Goal: Task Accomplishment & Management: Manage account settings

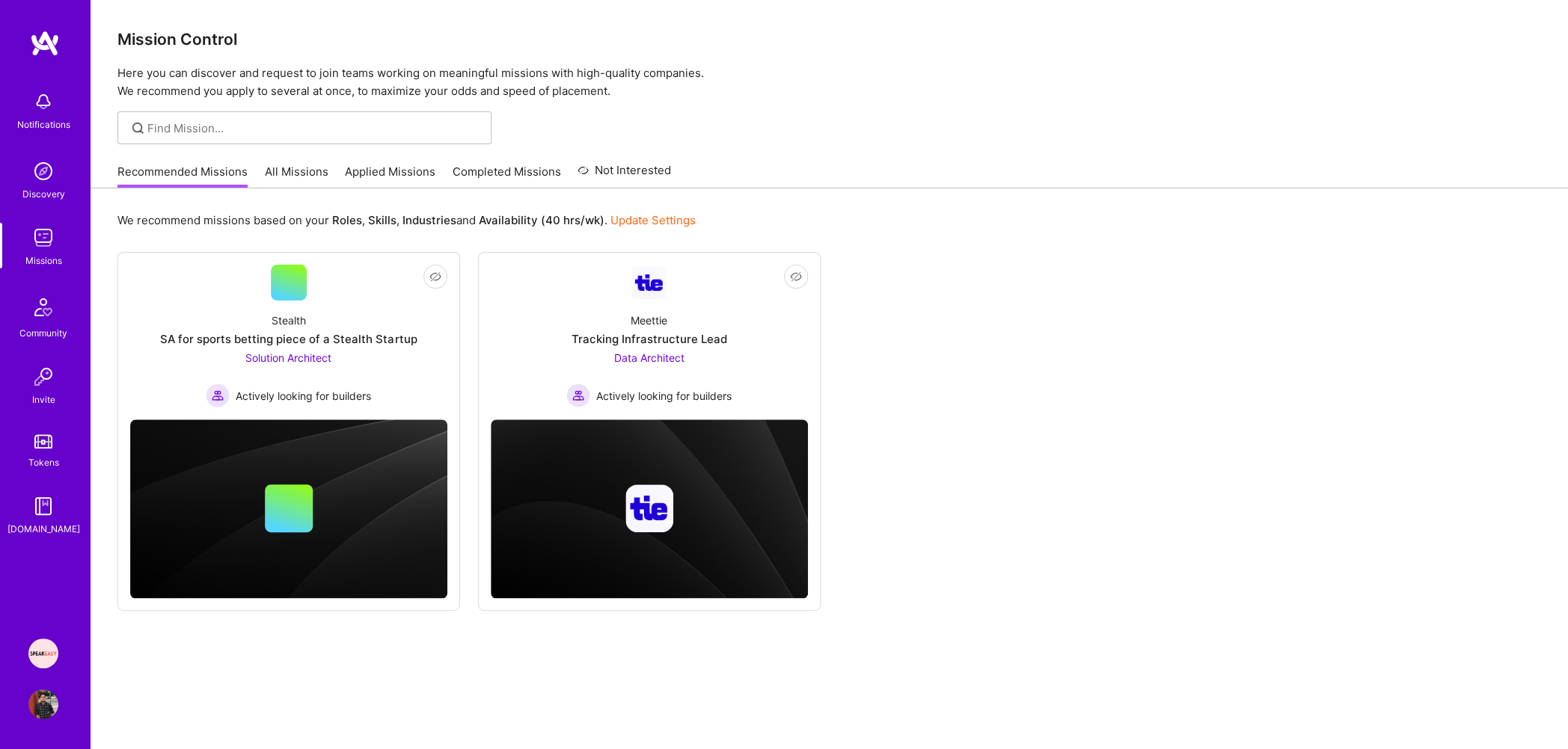
click at [366, 191] on div "We recommend missions based on your Roles , Skills , Industries and Availabilit…" at bounding box center [829, 488] width 1478 height 600
click at [381, 177] on link "Applied Missions" at bounding box center [390, 175] width 90 height 24
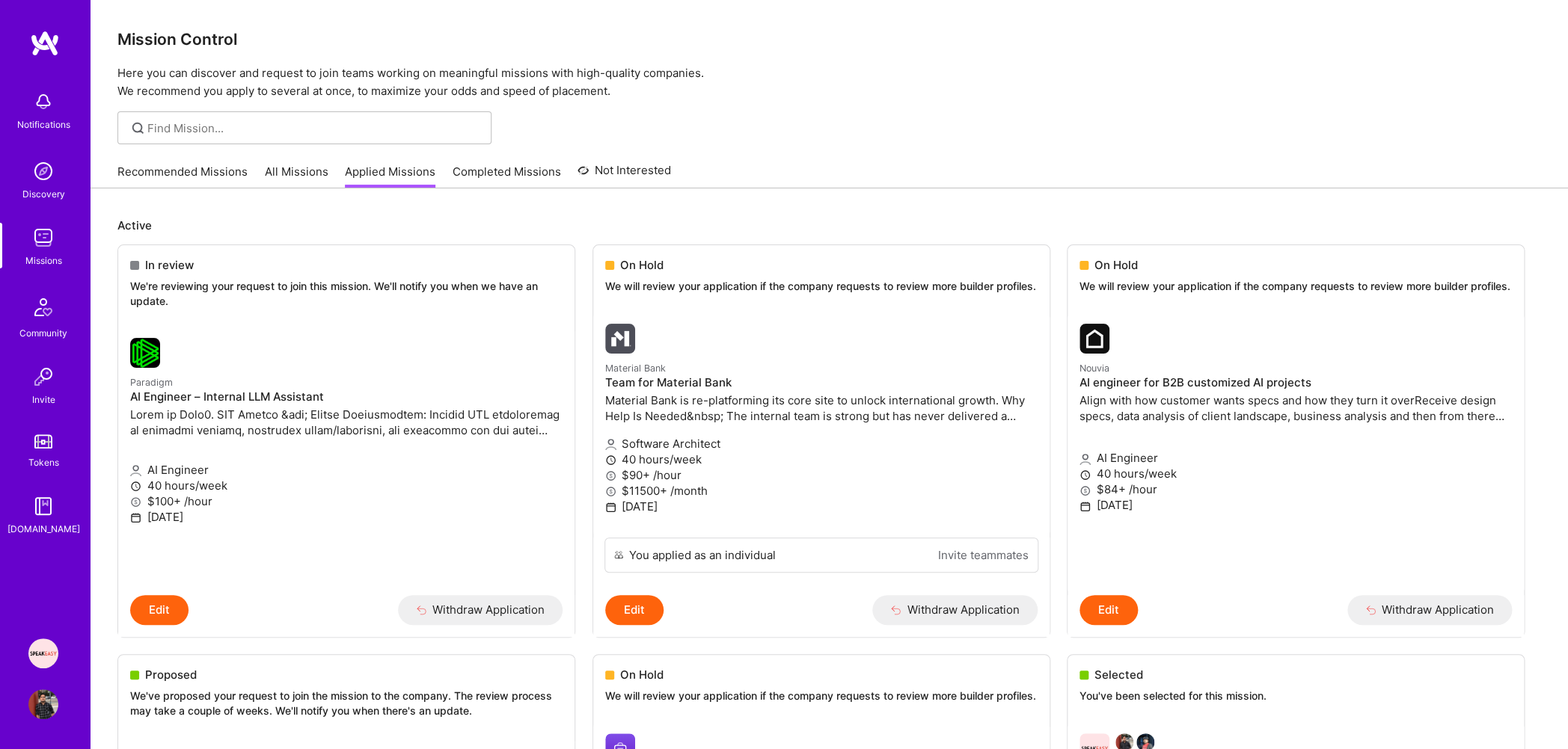
click at [178, 168] on link "Recommended Missions" at bounding box center [182, 175] width 130 height 24
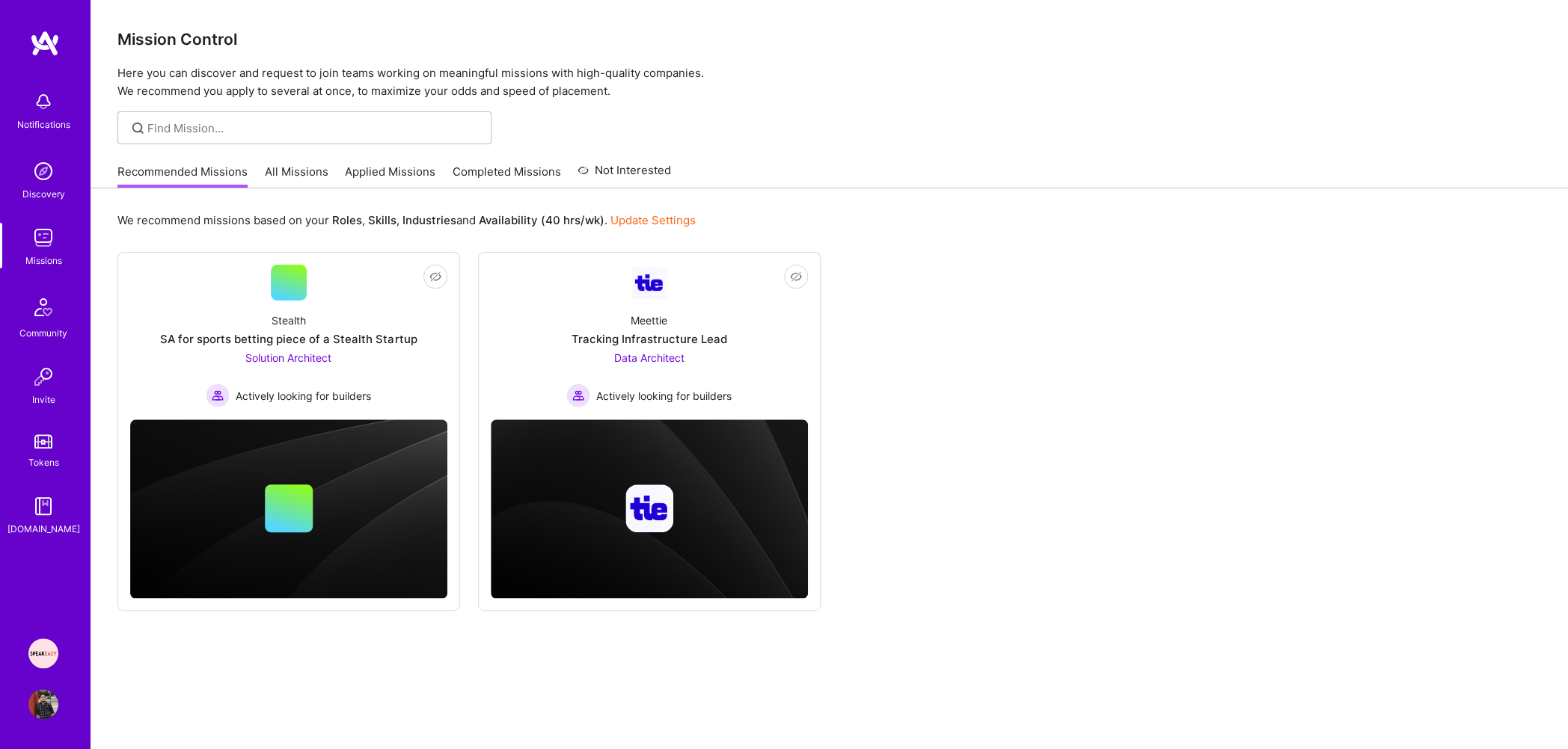
click at [379, 167] on link "Applied Missions" at bounding box center [390, 175] width 90 height 24
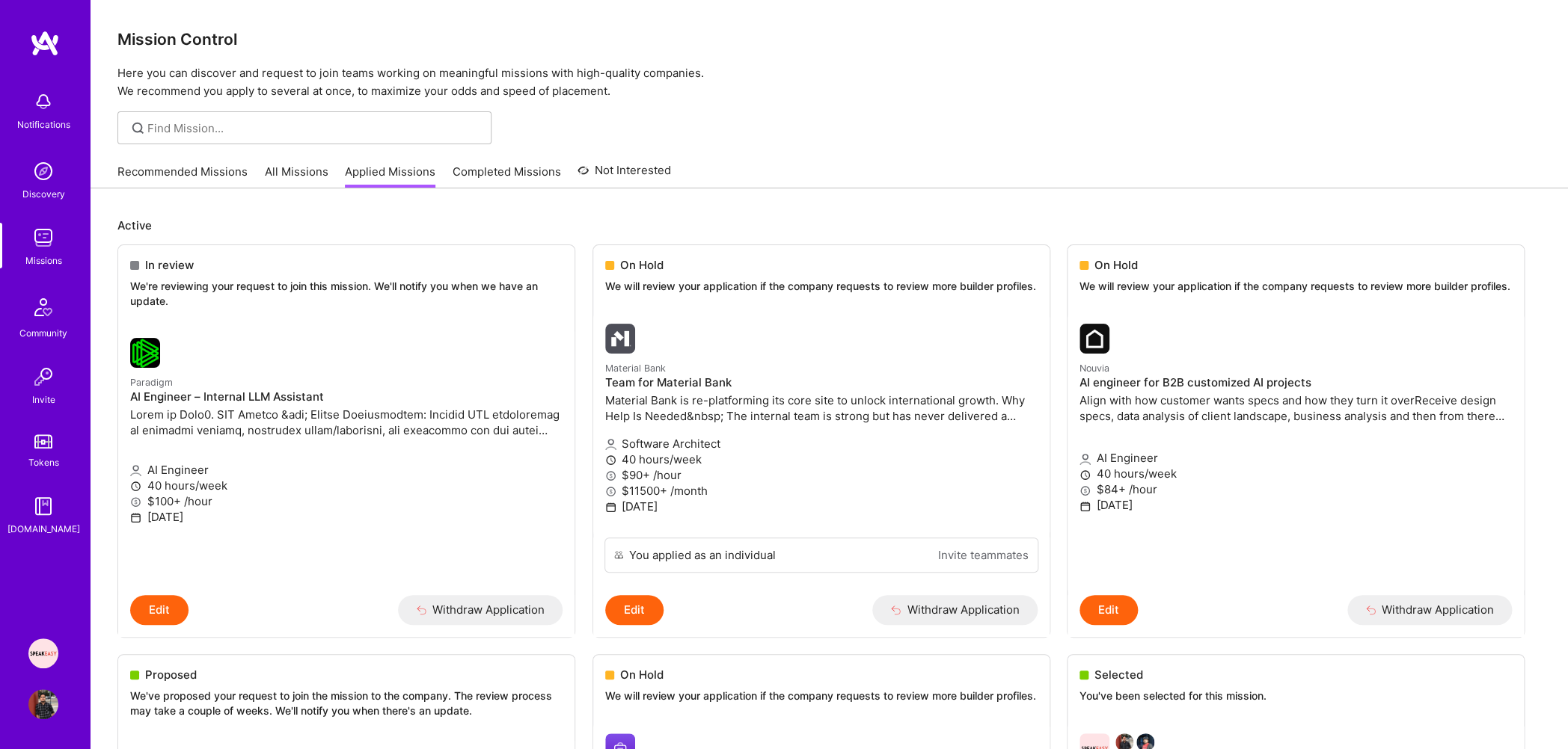
click at [184, 177] on link "Recommended Missions" at bounding box center [182, 175] width 130 height 24
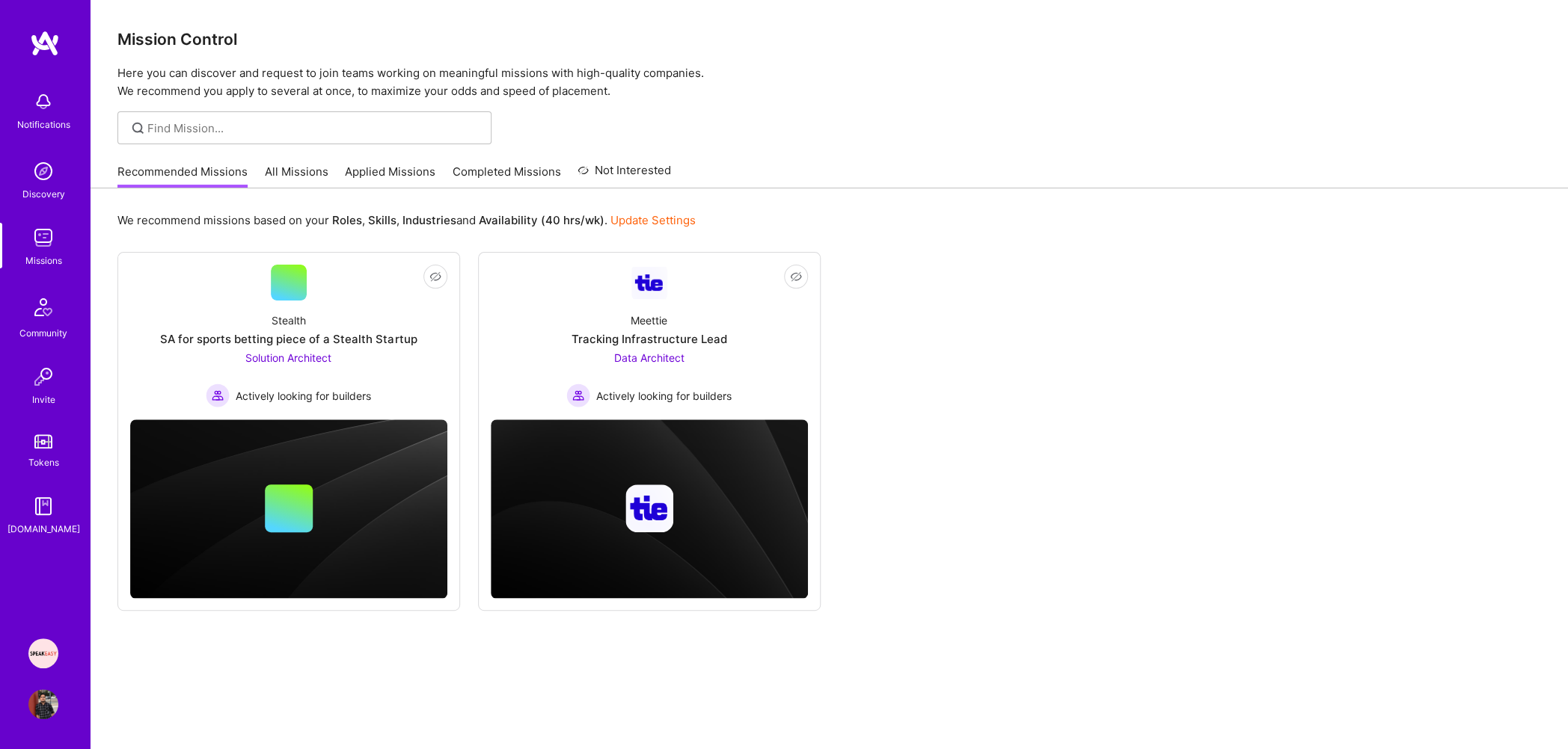
click at [381, 170] on link "Applied Missions" at bounding box center [390, 175] width 90 height 24
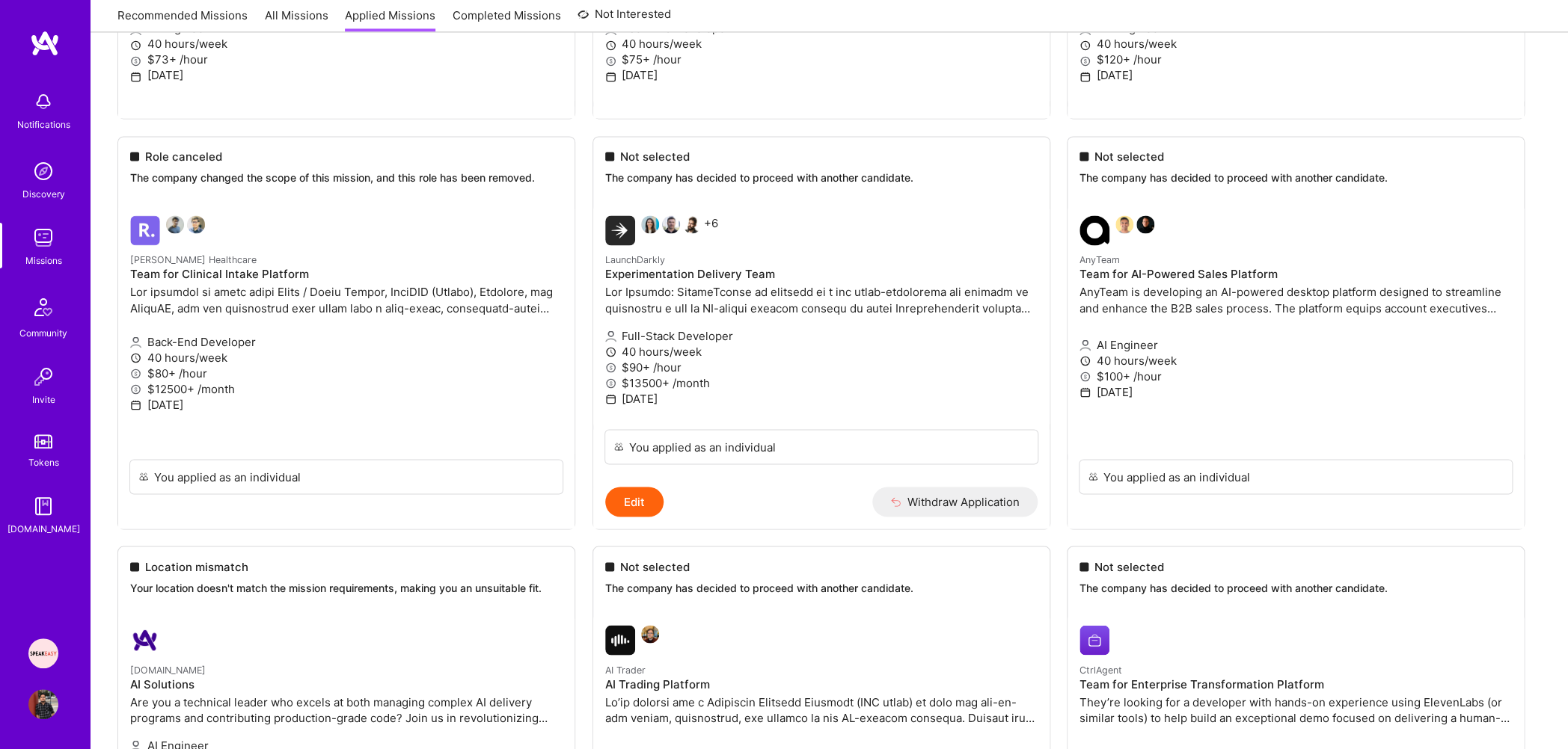
scroll to position [1774, 0]
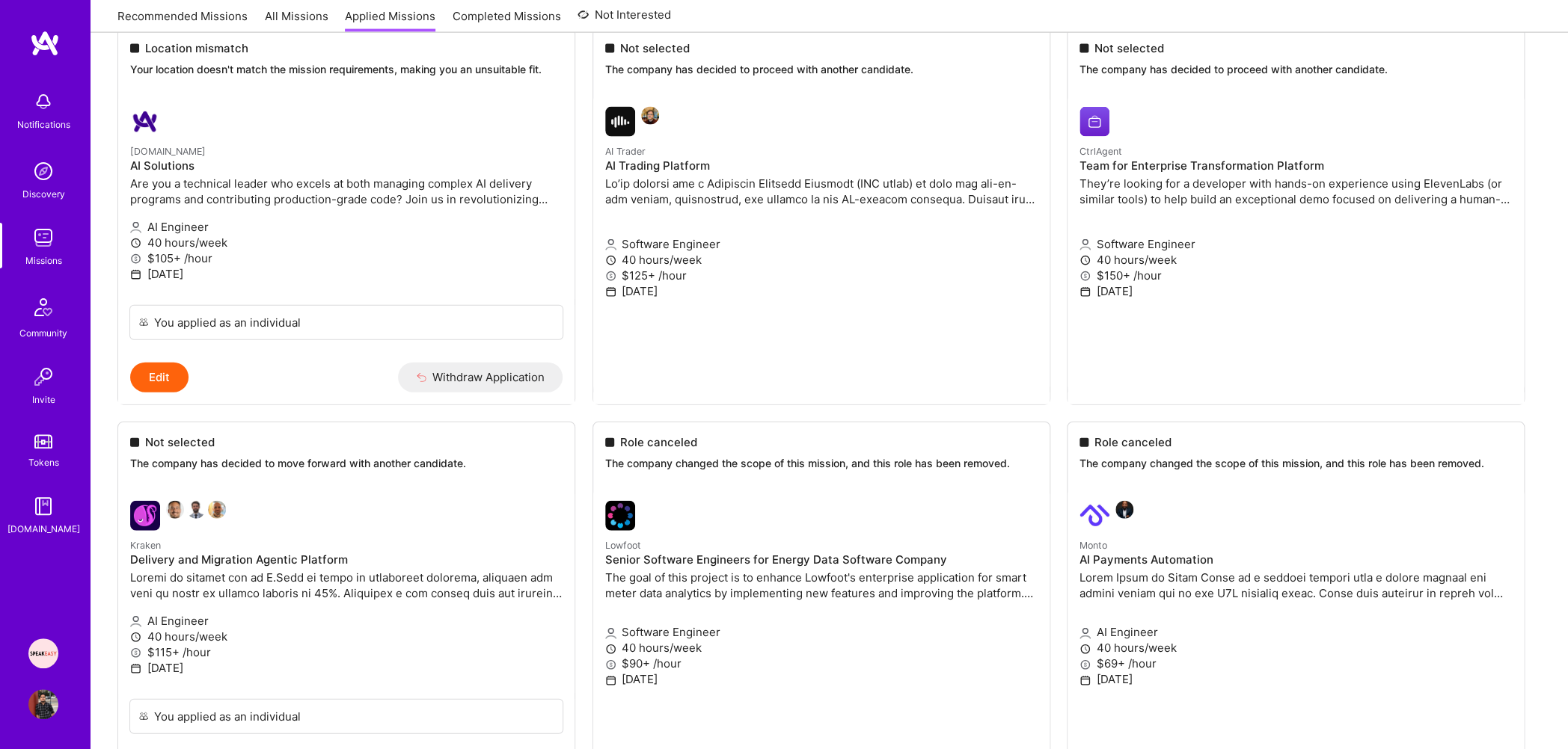
click at [49, 648] on img at bounding box center [43, 653] width 30 height 30
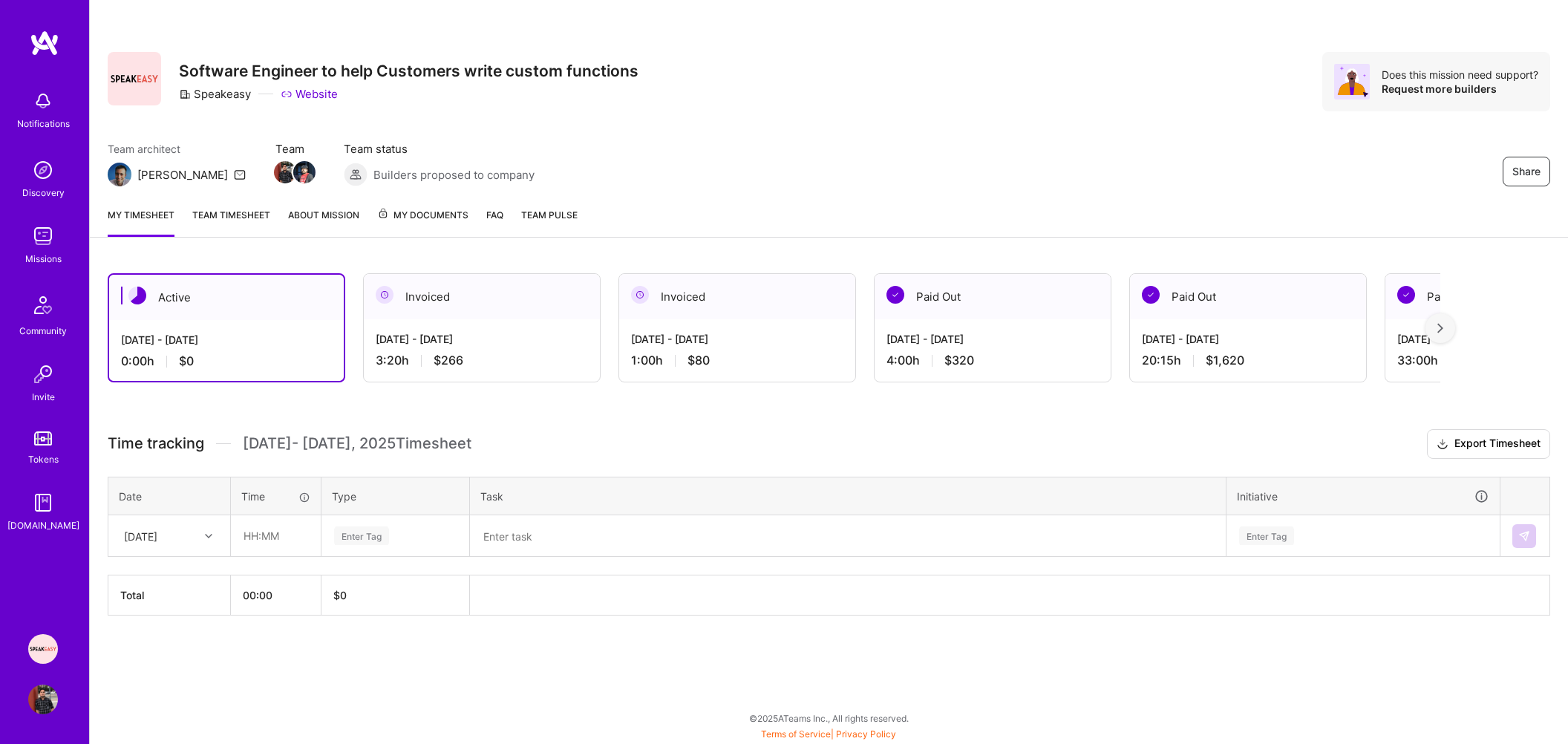
click at [21, 231] on link "Missions" at bounding box center [43, 244] width 92 height 45
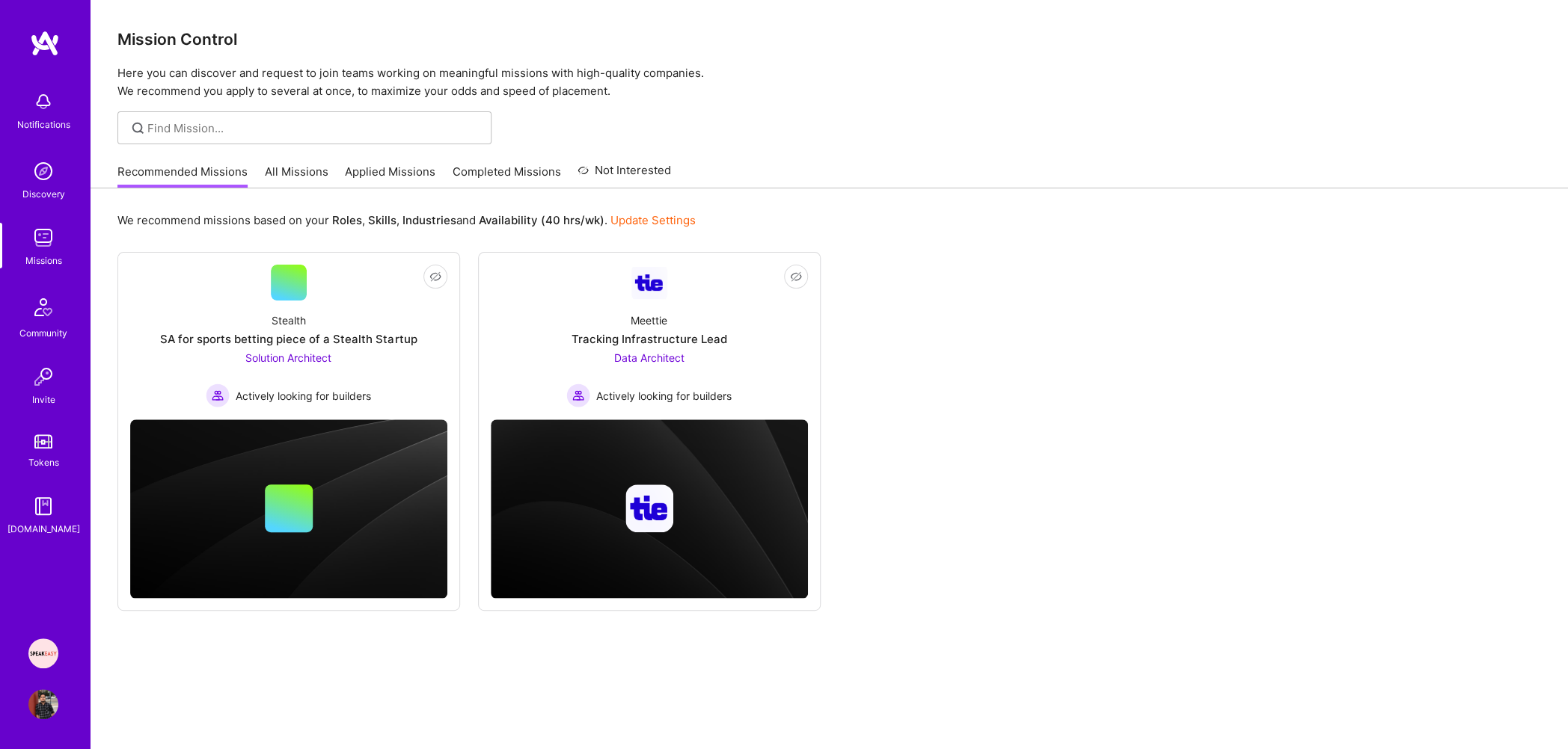
click at [386, 168] on link "Applied Missions" at bounding box center [390, 175] width 90 height 24
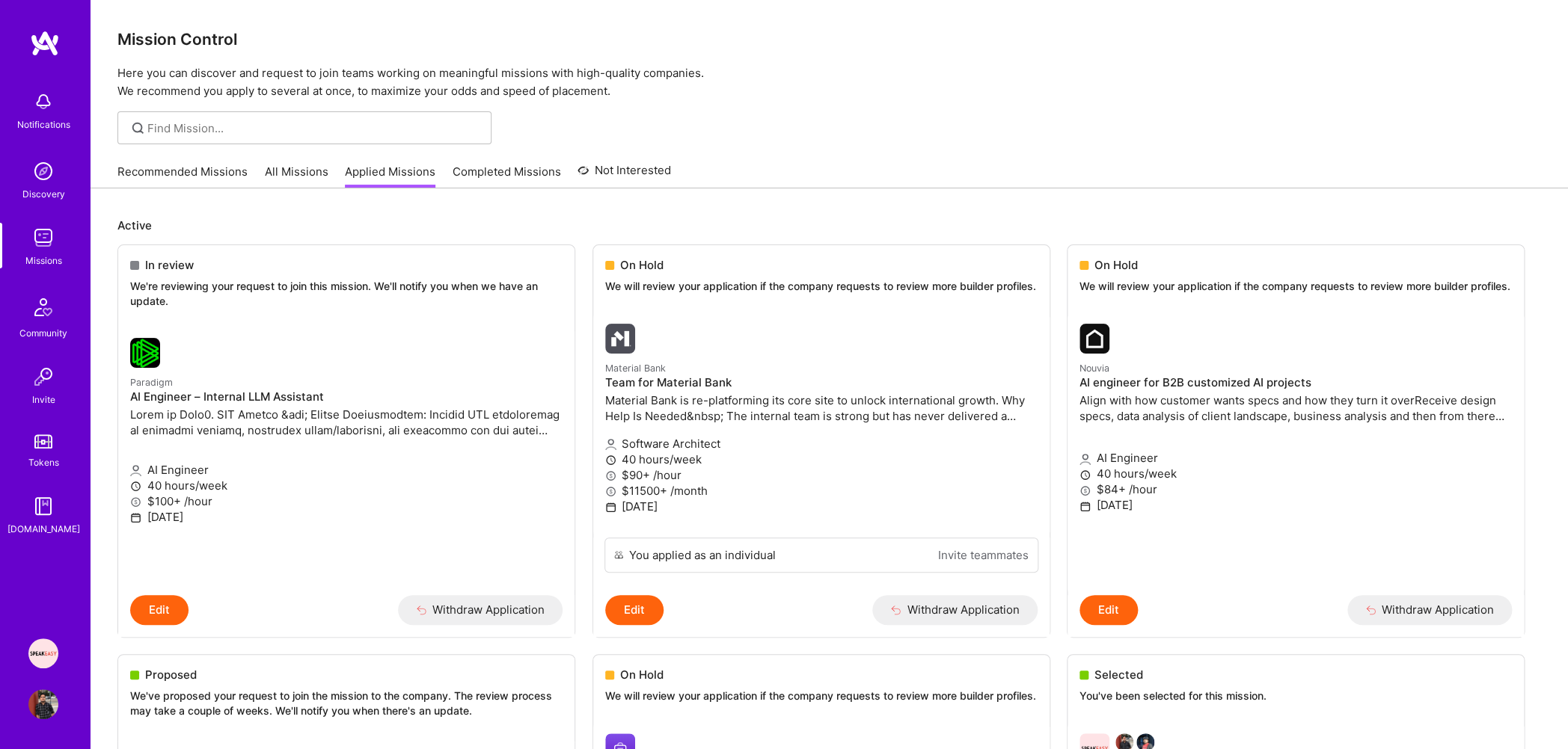
click at [43, 700] on img at bounding box center [43, 703] width 30 height 30
